Goal: Transaction & Acquisition: Purchase product/service

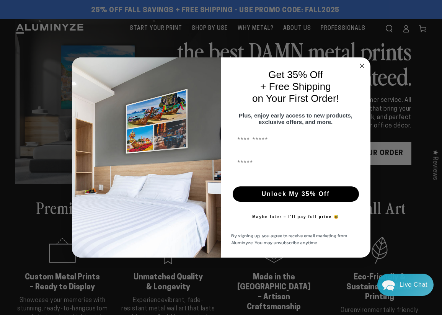
click at [362, 62] on circle "Close dialog" at bounding box center [361, 65] width 9 height 9
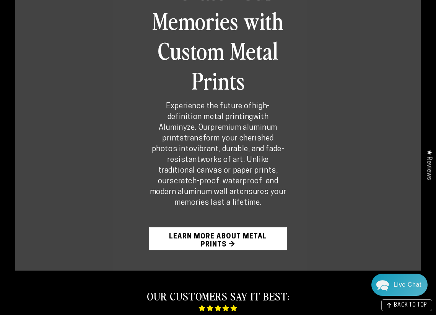
scroll to position [462, 0]
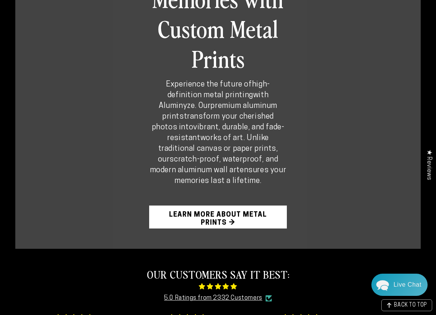
click at [212, 205] on link "Learn More About Metal Prints →" at bounding box center [218, 216] width 138 height 23
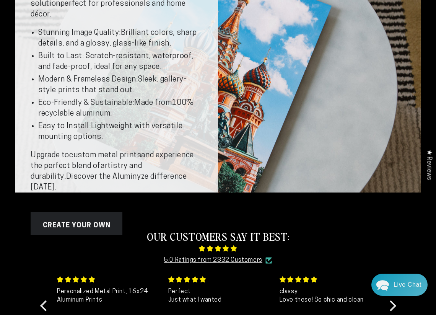
scroll to position [205, 0]
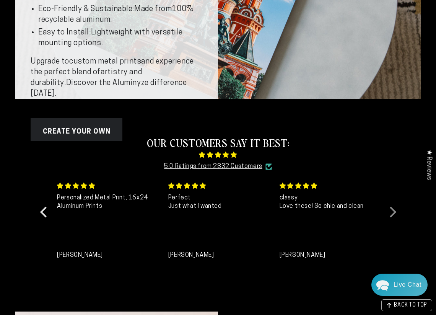
click at [394, 212] on div at bounding box center [390, 211] width 11 height 11
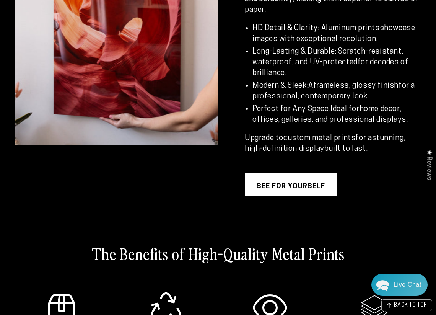
scroll to position [632, 0]
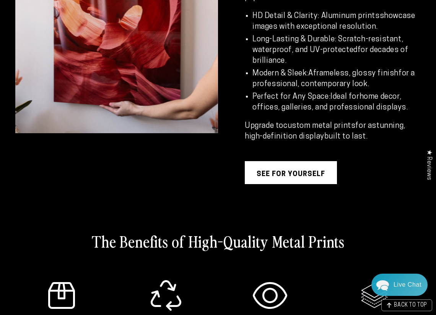
click at [293, 172] on link "see for yourself" at bounding box center [291, 172] width 92 height 23
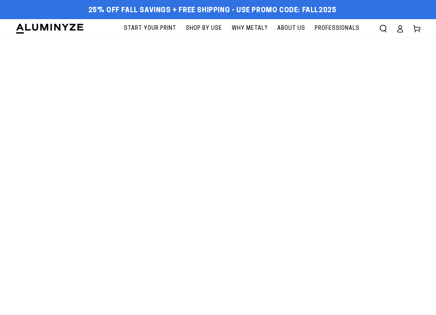
select select "**********"
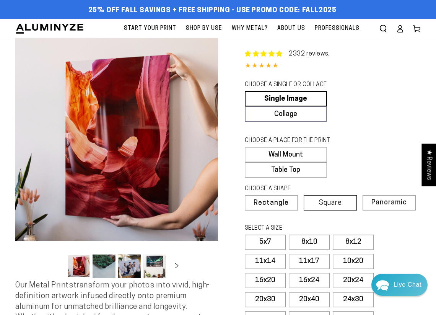
click at [344, 195] on label "Square" at bounding box center [330, 202] width 53 height 15
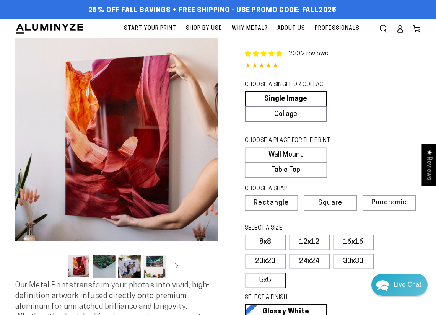
click at [268, 273] on label "5x5" at bounding box center [265, 280] width 41 height 15
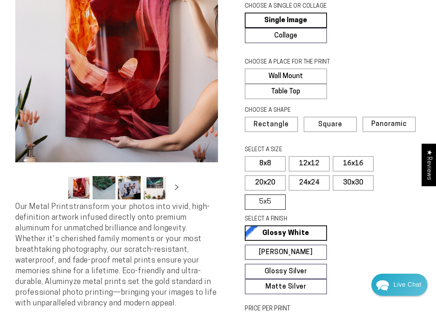
scroll to position [89, 0]
